Goal: Task Accomplishment & Management: Manage account settings

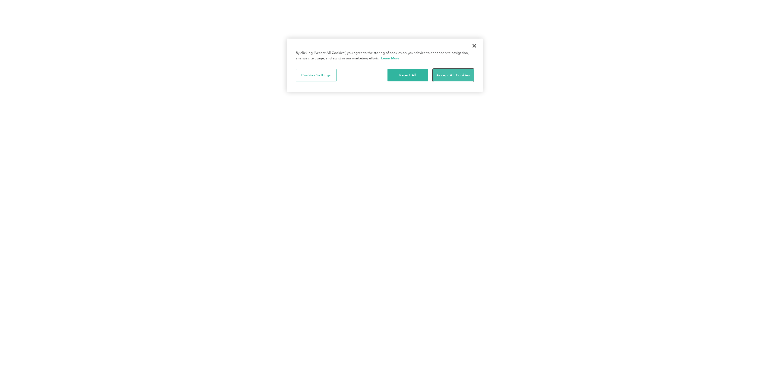
click at [457, 73] on button "Accept All Cookies" at bounding box center [453, 75] width 41 height 13
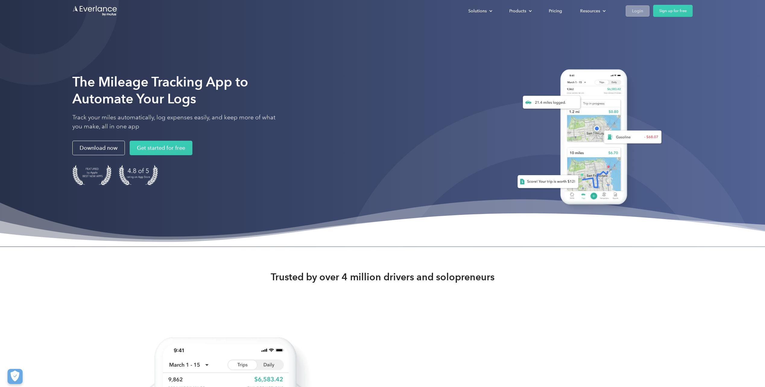
click at [641, 11] on div "Login" at bounding box center [637, 11] width 11 height 8
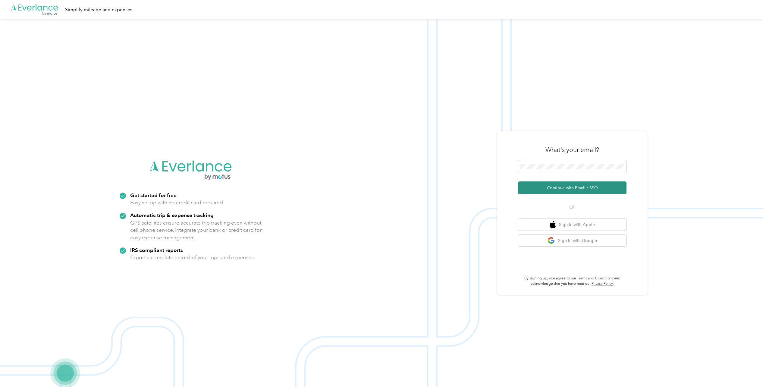
click at [565, 185] on button "Continue with Email / SSO" at bounding box center [572, 187] width 109 height 13
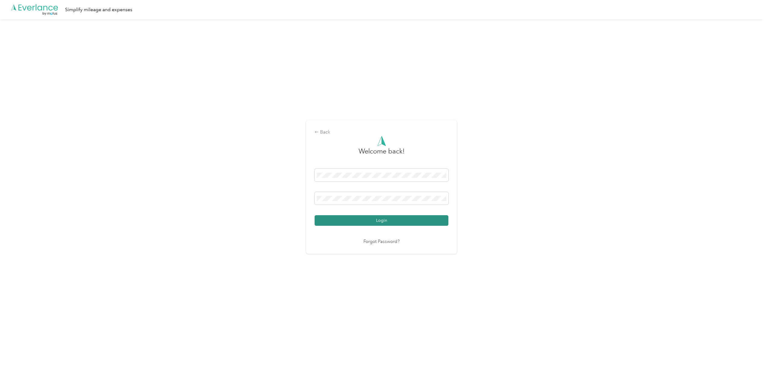
click at [399, 221] on button "Login" at bounding box center [382, 220] width 134 height 11
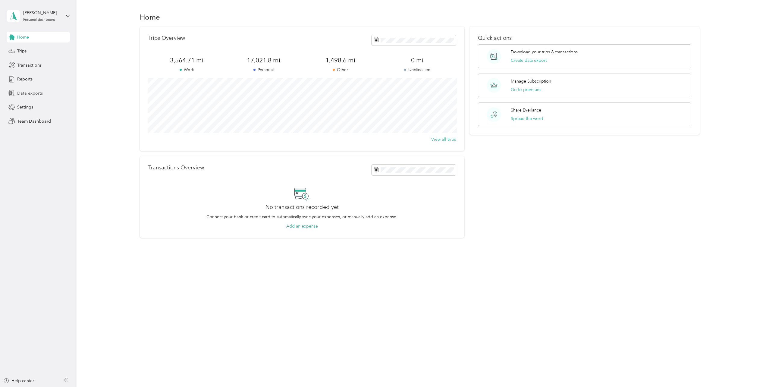
click at [34, 89] on div "Data exports" at bounding box center [38, 93] width 63 height 11
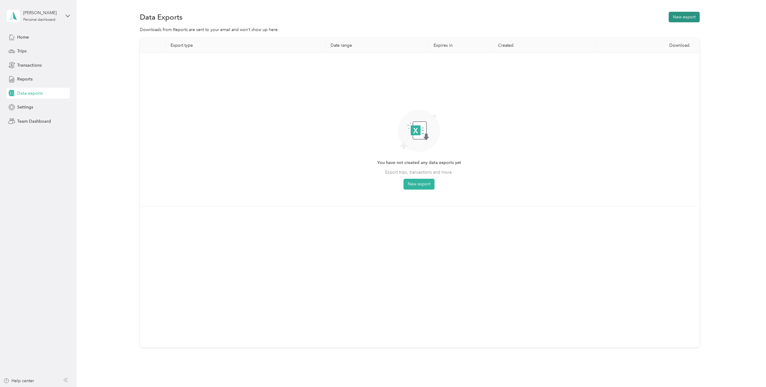
click at [677, 19] on button "New export" at bounding box center [684, 17] width 31 height 11
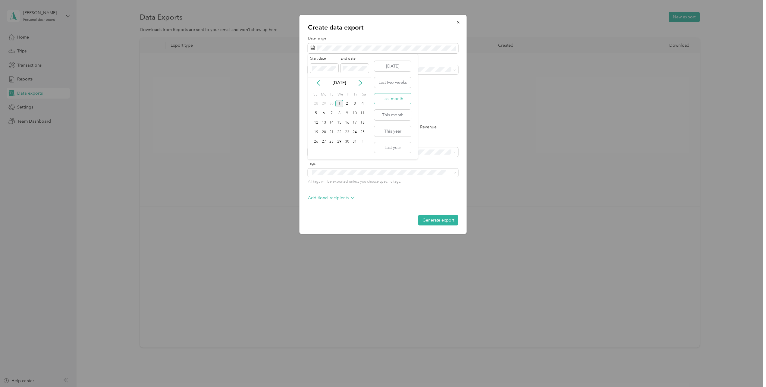
click at [401, 101] on button "Last month" at bounding box center [392, 98] width 37 height 11
click at [334, 109] on div "Discovertec" at bounding box center [383, 112] width 142 height 6
click at [330, 127] on label "Trips" at bounding box center [333, 127] width 15 height 4
click at [442, 222] on button "Generate export" at bounding box center [438, 220] width 40 height 11
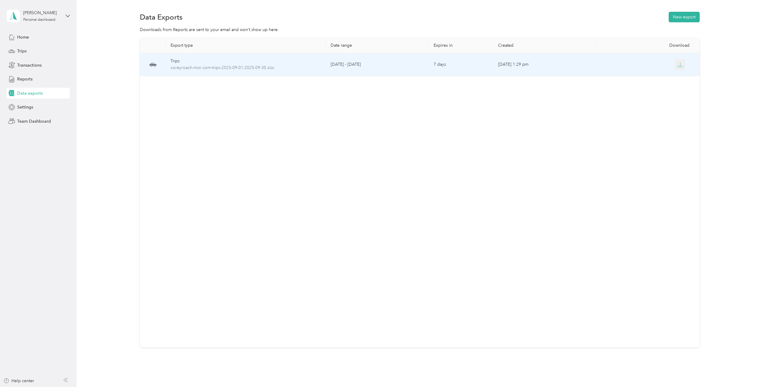
click at [678, 66] on icon "button" at bounding box center [680, 64] width 5 height 5
